Goal: Information Seeking & Learning: Learn about a topic

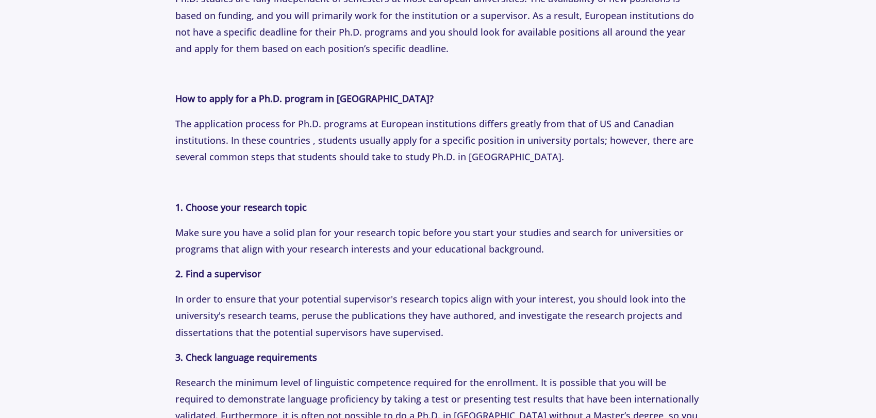
scroll to position [1128, 0]
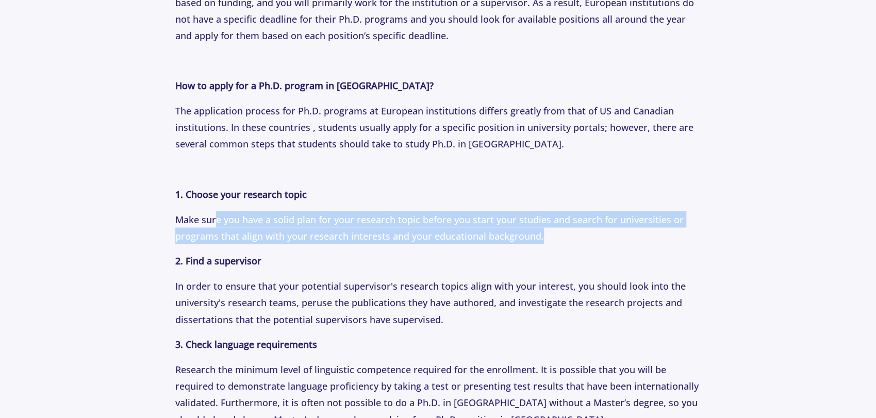
drag, startPoint x: 235, startPoint y: 218, endPoint x: 579, endPoint y: 239, distance: 344.8
click at [576, 239] on p "Make sure you have a solid plan for your research topic before you start your s…" at bounding box center [437, 227] width 525 height 33
click at [584, 239] on p "Make sure you have a solid plan for your research topic before you start your s…" at bounding box center [437, 227] width 525 height 33
drag, startPoint x: 557, startPoint y: 238, endPoint x: 160, endPoint y: 204, distance: 397.7
click at [160, 204] on section "Tips [DATE] Pursuing A Ph.D. In [GEOGRAPHIC_DATA]: A Comprehensive Guide for Ph…" at bounding box center [438, 320] width 876 height 2733
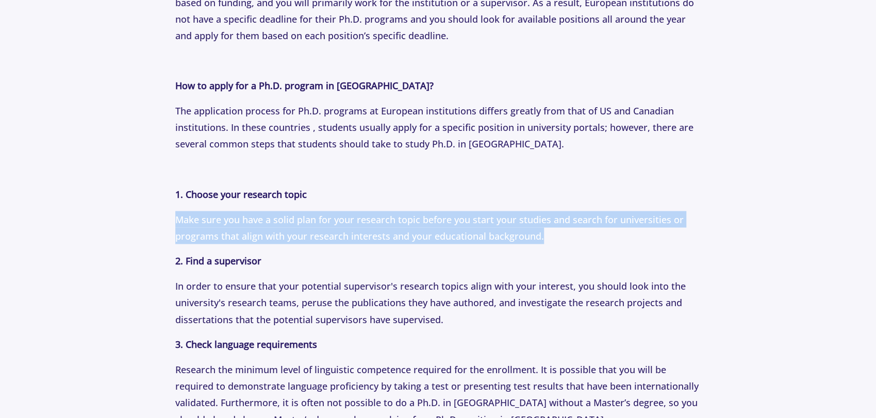
click at [160, 204] on section "Tips [DATE] Pursuing A Ph.D. In [GEOGRAPHIC_DATA]: A Comprehensive Guide for Ph…" at bounding box center [438, 320] width 876 height 2733
click at [163, 204] on section "Tips [DATE] Pursuing A Ph.D. In [GEOGRAPHIC_DATA]: A Comprehensive Guide for Ph…" at bounding box center [438, 320] width 876 height 2733
click at [168, 203] on section "Tips [DATE] Pursuing A Ph.D. In [GEOGRAPHIC_DATA]: A Comprehensive Guide for Ph…" at bounding box center [438, 320] width 876 height 2733
click at [175, 204] on p "Why choose Europe for your Ph.D. degree? For another perspective, read: Master’…" at bounding box center [437, 352] width 525 height 1767
click at [177, 207] on p "Why choose Europe for your Ph.D. degree? For another perspective, read: Master’…" at bounding box center [437, 352] width 525 height 1767
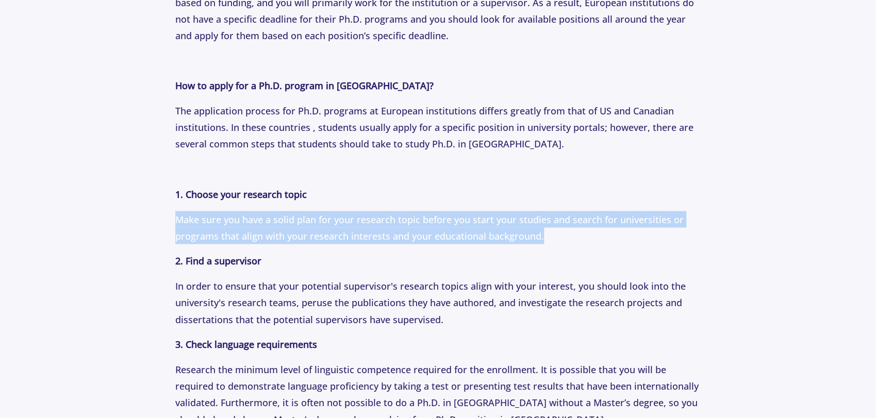
click at [192, 213] on span "Make sure you have a solid plan for your research topic before you start your s…" at bounding box center [429, 227] width 508 height 29
click at [199, 215] on span "Make sure you have a solid plan for your research topic before you start your s…" at bounding box center [429, 227] width 508 height 29
click at [202, 215] on span "Make sure you have a solid plan for your research topic before you start your s…" at bounding box center [429, 227] width 508 height 29
click at [309, 232] on span "Make sure you have a solid plan for your research topic before you start your s…" at bounding box center [429, 227] width 508 height 29
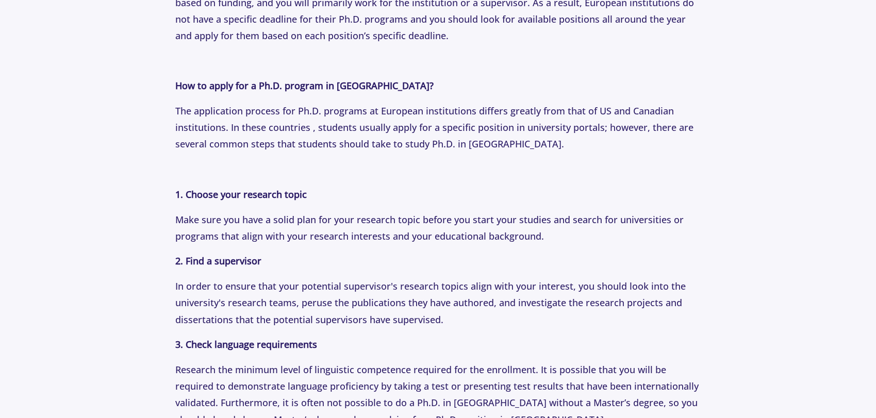
click at [297, 231] on span "Make sure you have a solid plan for your research topic before you start your s…" at bounding box center [429, 227] width 508 height 29
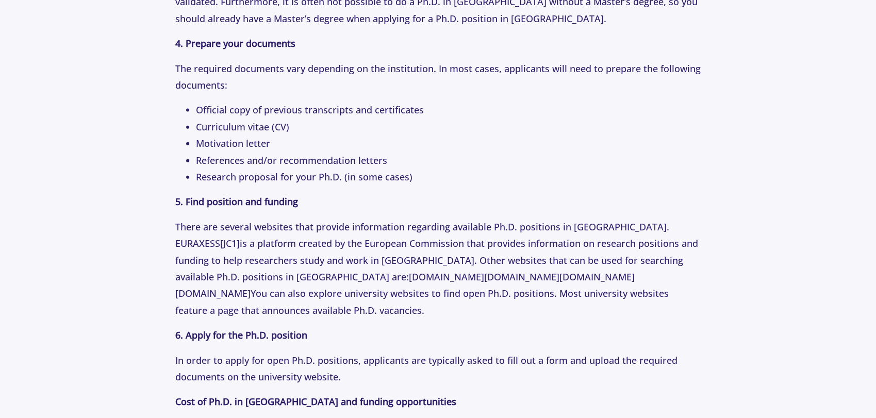
scroll to position [1529, 0]
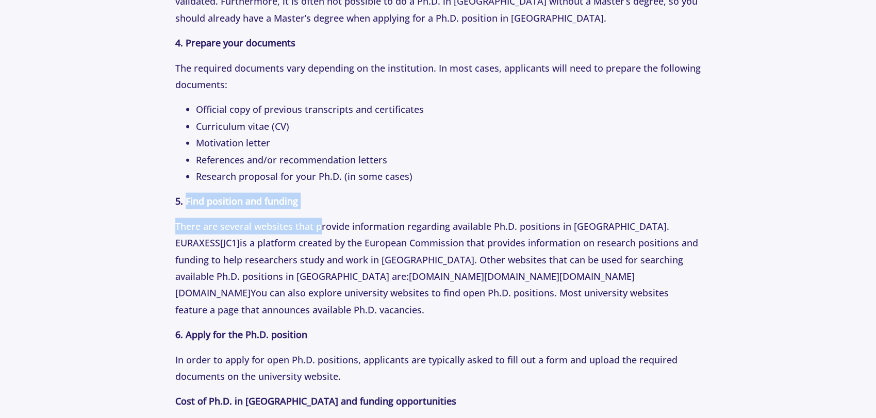
drag, startPoint x: 205, startPoint y: 197, endPoint x: 322, endPoint y: 224, distance: 120.0
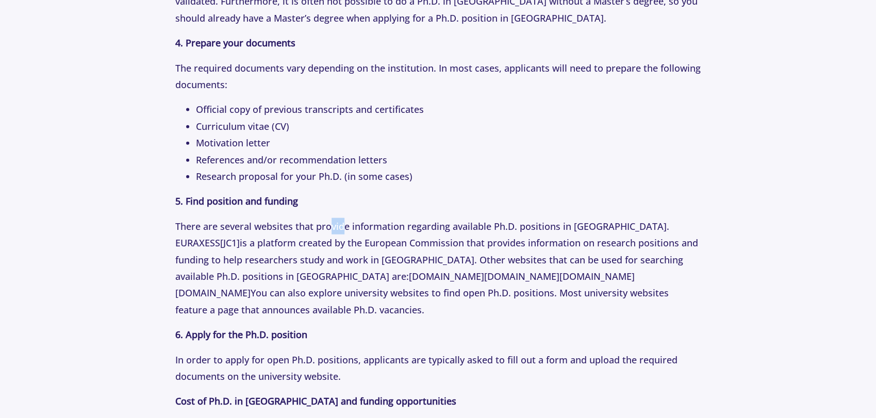
click at [346, 230] on span "There are several websites that provide information regarding available Ph.D. p…" at bounding box center [422, 234] width 494 height 29
click at [347, 231] on span "There are several websites that provide information regarding available Ph.D. p…" at bounding box center [422, 234] width 494 height 29
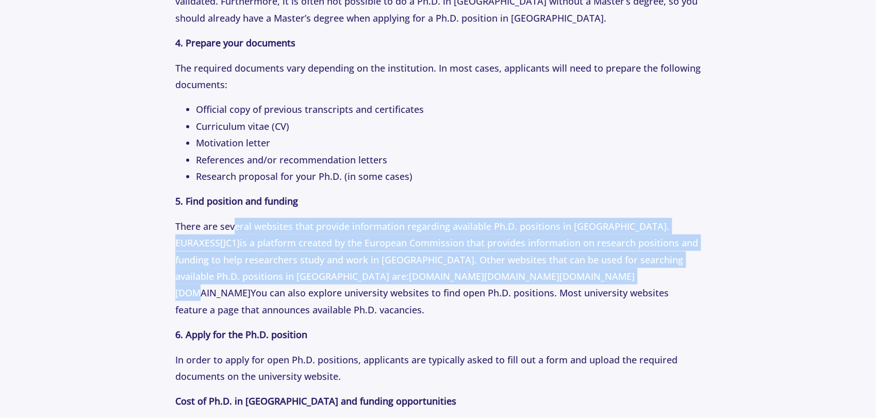
drag, startPoint x: 234, startPoint y: 225, endPoint x: 581, endPoint y: 285, distance: 352.5
click at [581, 285] on p "There are several websites that provide information regarding available Ph.D. p…" at bounding box center [437, 268] width 525 height 100
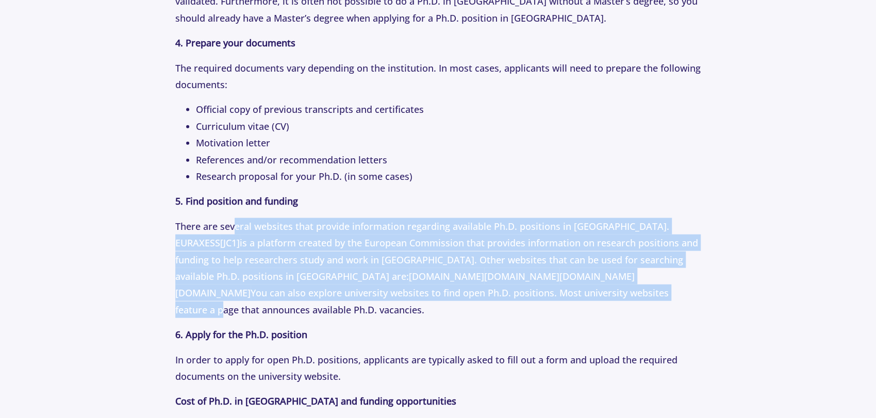
click at [581, 285] on p "There are several websites that provide information regarding available Ph.D. p…" at bounding box center [437, 268] width 525 height 100
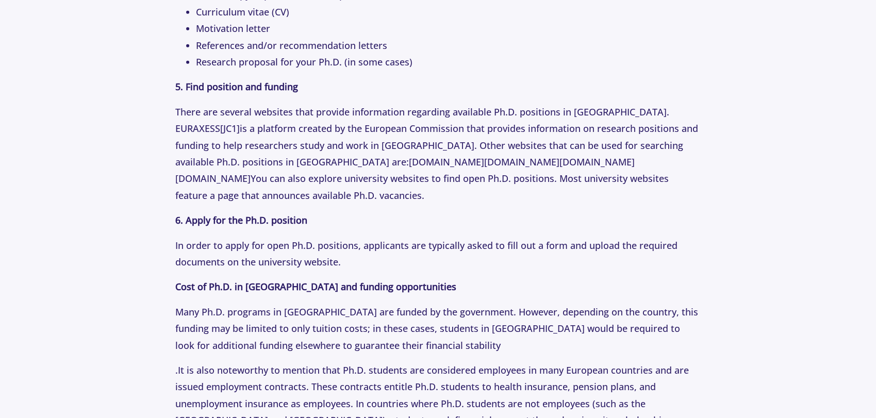
scroll to position [1701, 0]
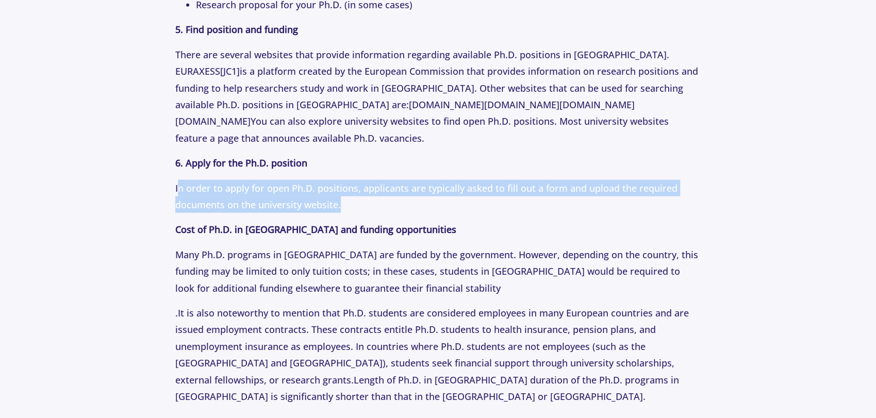
drag, startPoint x: 178, startPoint y: 194, endPoint x: 455, endPoint y: 211, distance: 277.2
click at [455, 211] on p "In order to apply for open Ph.D. positions, applicants are typically asked to f…" at bounding box center [437, 196] width 525 height 33
click at [456, 211] on p "In order to apply for open Ph.D. positions, applicants are typically asked to f…" at bounding box center [437, 196] width 525 height 33
click at [431, 199] on p "In order to apply for open Ph.D. positions, applicants are typically asked to f…" at bounding box center [437, 196] width 525 height 33
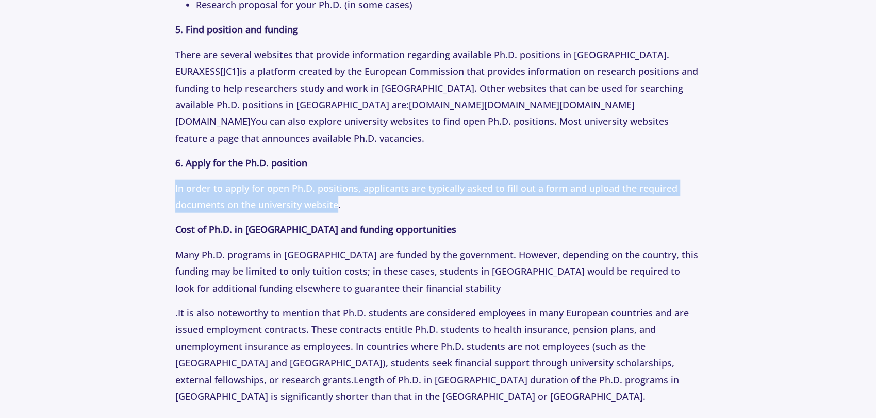
drag, startPoint x: 337, startPoint y: 204, endPoint x: 146, endPoint y: 179, distance: 192.7
click at [223, 195] on p "In order to apply for open Ph.D. positions, applicants are typically asked to f…" at bounding box center [437, 196] width 525 height 33
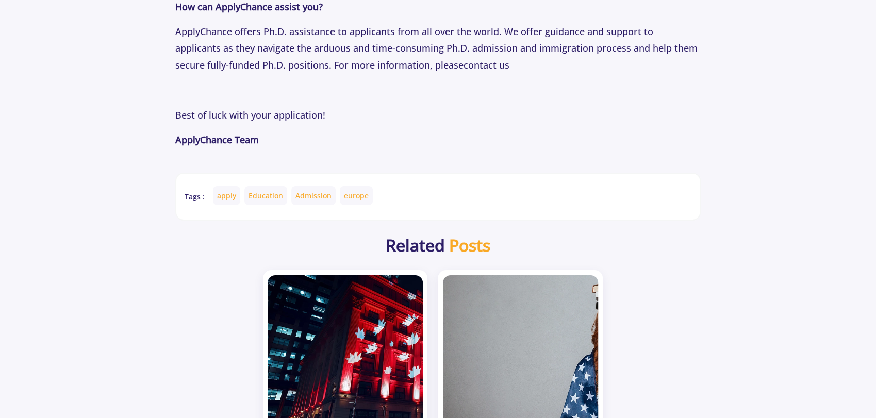
scroll to position [2216, 0]
